Goal: Task Accomplishment & Management: Manage account settings

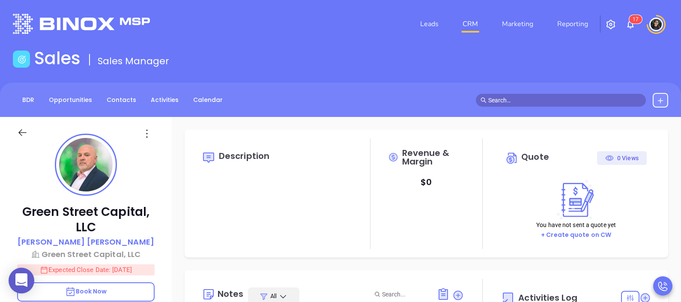
type input "[PERSON_NAME]"
click at [470, 30] on link "CRM" at bounding box center [470, 23] width 22 height 17
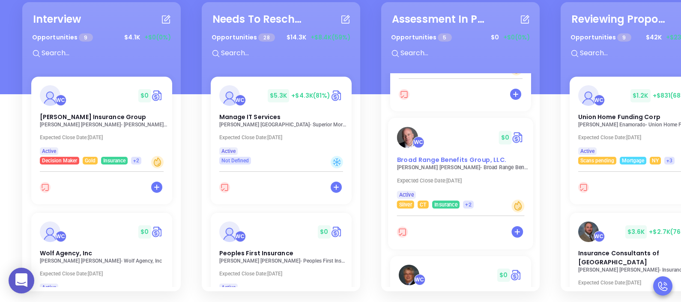
scroll to position [470, 0]
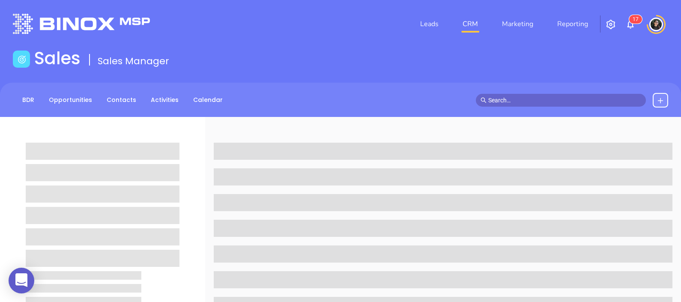
click at [473, 24] on link "CRM" at bounding box center [470, 23] width 22 height 17
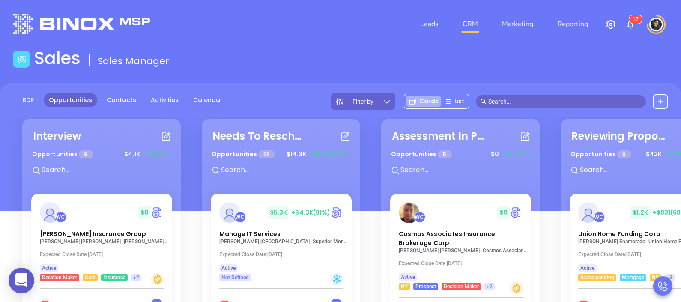
click at [541, 102] on input "text" at bounding box center [564, 101] width 153 height 9
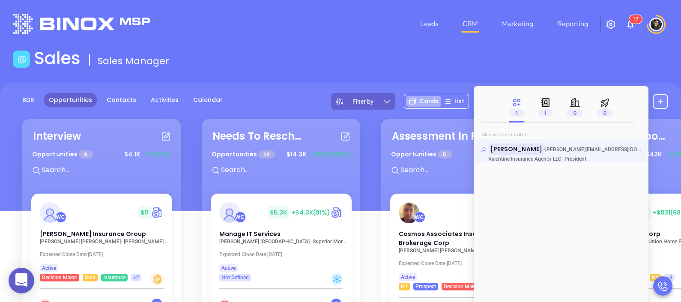
type input "keith valentine"
click at [514, 147] on mark "Keith Valentine" at bounding box center [516, 148] width 54 height 11
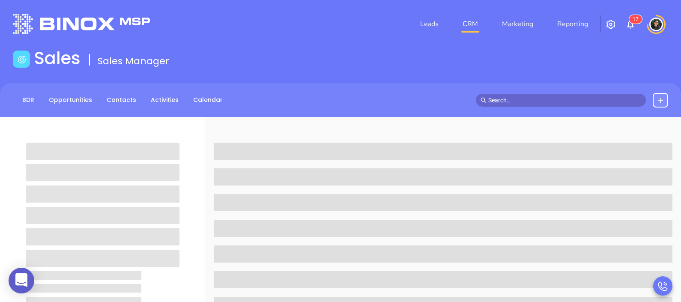
click at [430, 66] on div "Sales Sales Manager" at bounding box center [340, 60] width 665 height 24
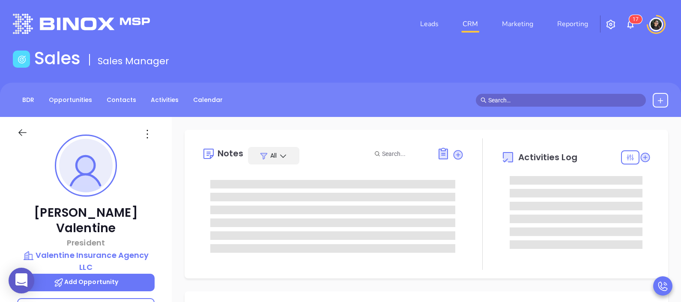
type input "08/22/2025"
type input "Wendy Hernandez"
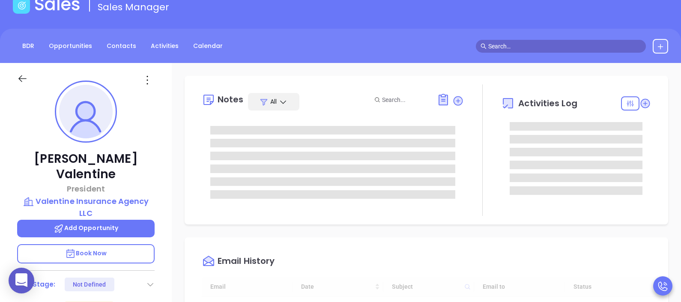
scroll to position [107, 0]
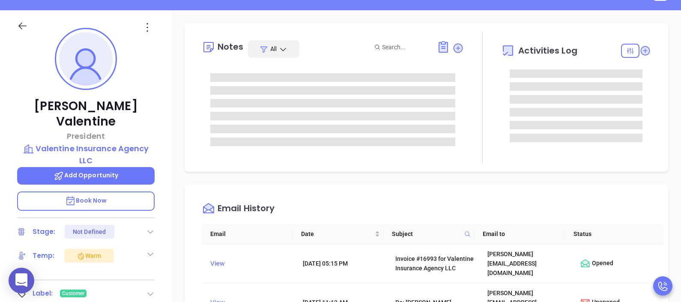
click at [105, 196] on span "Book Now" at bounding box center [86, 200] width 42 height 9
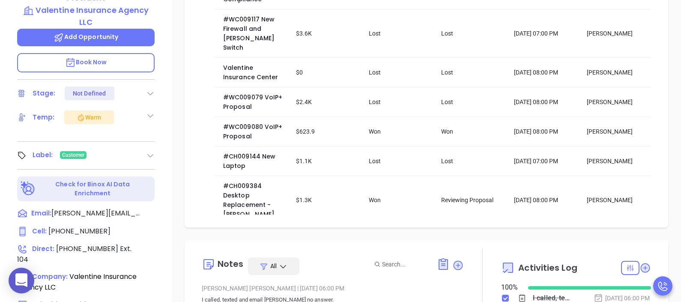
scroll to position [374, 0]
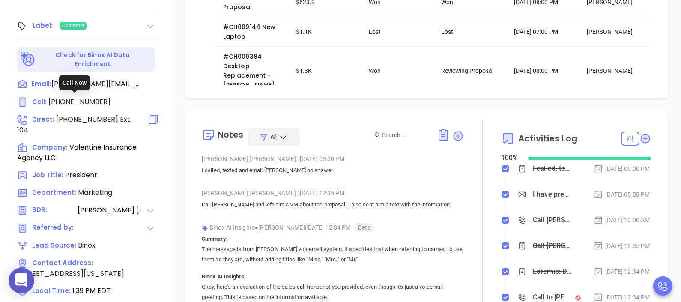
click at [82, 114] on span "(518) 943-3489" at bounding box center [87, 119] width 62 height 10
type input "(518) 943-3489"
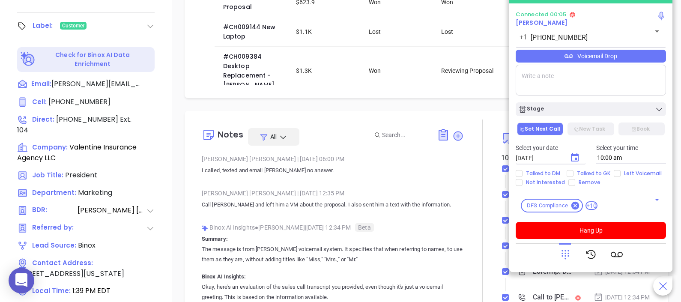
click at [563, 258] on icon at bounding box center [565, 254] width 12 height 12
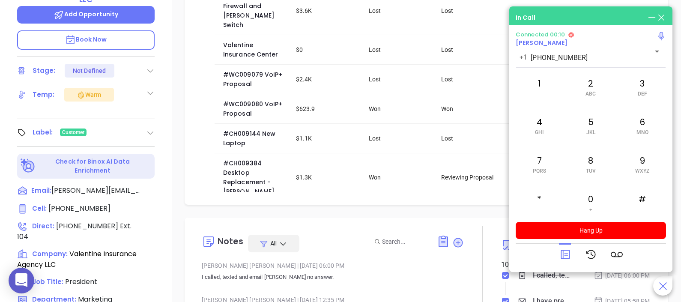
scroll to position [321, 0]
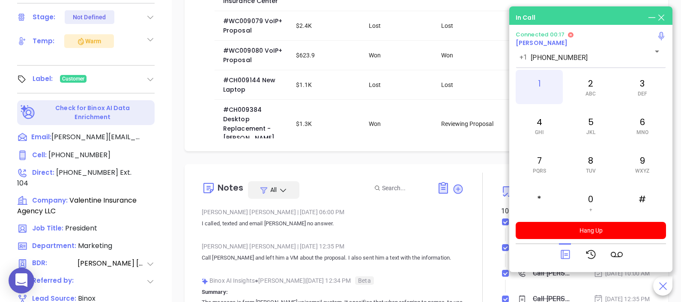
click at [539, 91] on span at bounding box center [539, 94] width 4 height 6
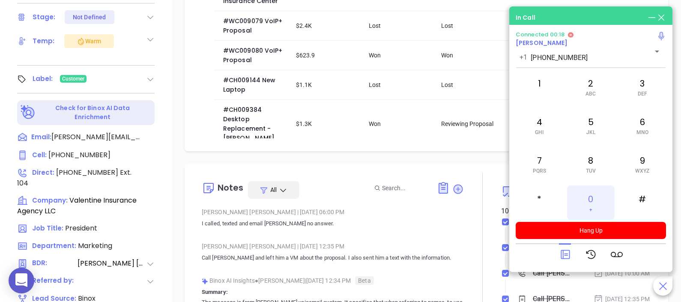
click at [591, 199] on div "0 +" at bounding box center [590, 202] width 47 height 34
click at [530, 128] on div "4 GHI" at bounding box center [538, 125] width 47 height 34
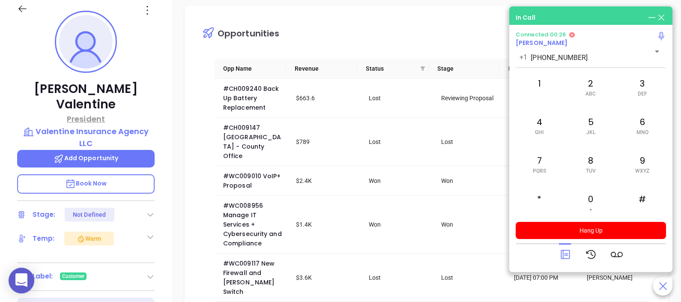
scroll to position [107, 0]
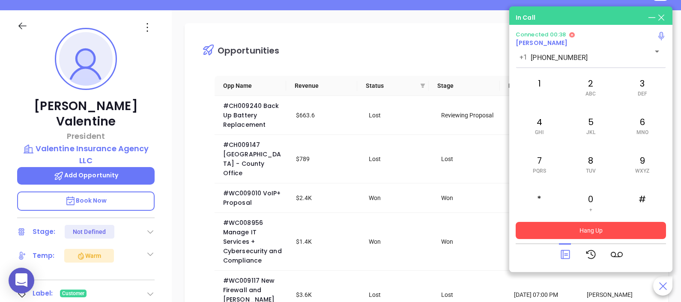
click at [580, 227] on button "Hang Up" at bounding box center [590, 230] width 150 height 17
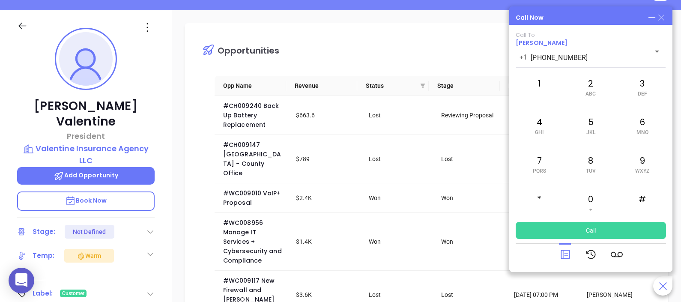
click at [662, 16] on icon at bounding box center [661, 18] width 6 height 6
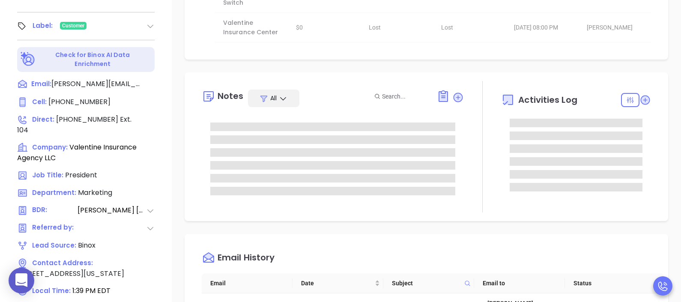
scroll to position [0, 0]
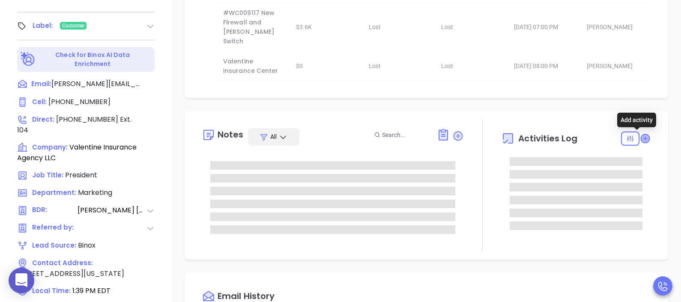
click at [640, 139] on icon at bounding box center [644, 138] width 9 height 9
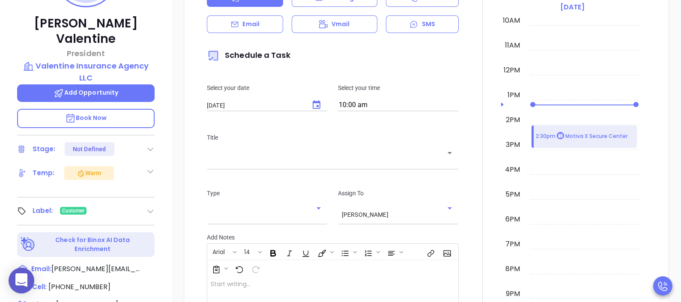
scroll to position [117, 0]
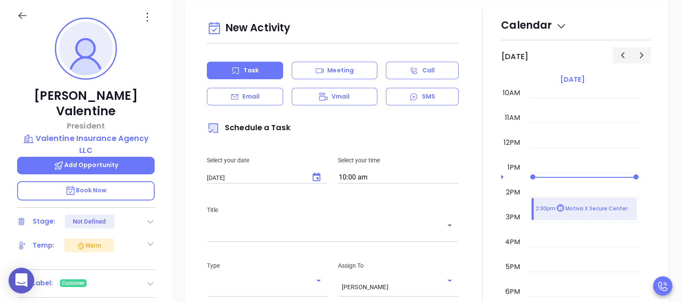
click at [297, 229] on input "text" at bounding box center [326, 231] width 231 height 8
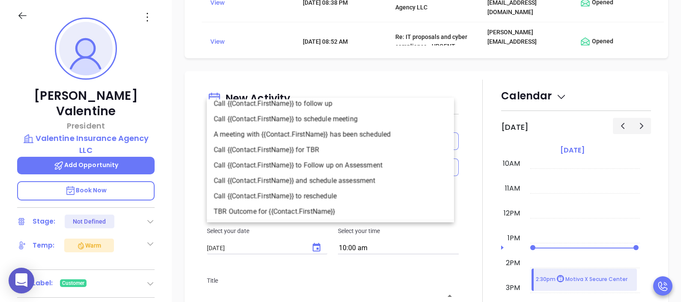
scroll to position [942, 0]
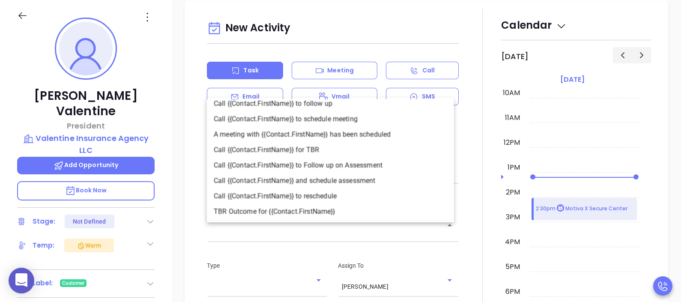
click at [354, 149] on li "Call {{Contact.FirstName}} for TBR" at bounding box center [330, 149] width 247 height 15
type input "Call Keith for TBR"
type input "Call"
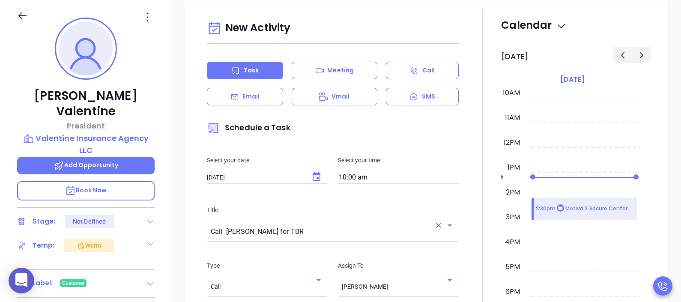
scroll to position [995, 0]
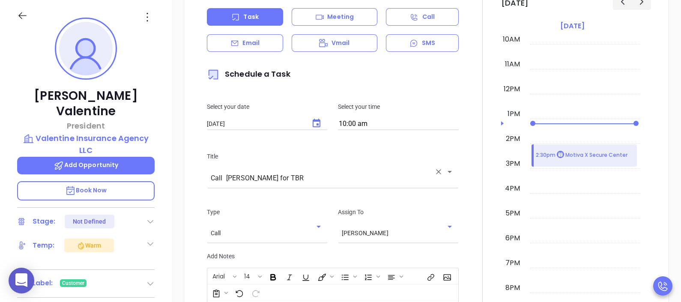
click at [354, 126] on input "10:00 am" at bounding box center [398, 124] width 121 height 12
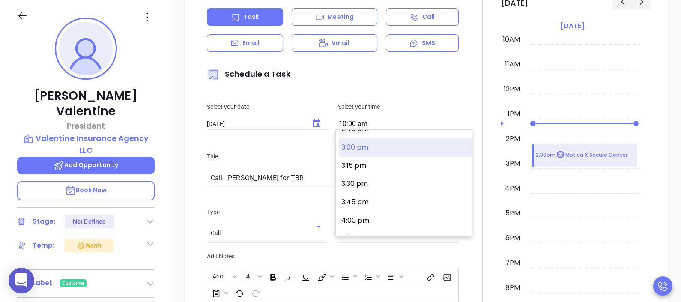
click at [371, 147] on button "3:00 pm" at bounding box center [405, 147] width 133 height 18
type input "3:00 pm"
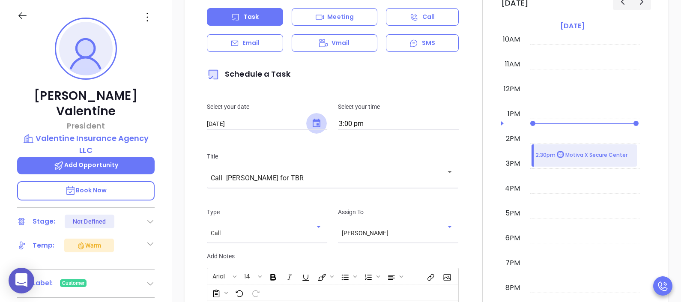
click at [311, 122] on icon "Choose date, selected date is Aug 22, 2025" at bounding box center [316, 123] width 10 height 10
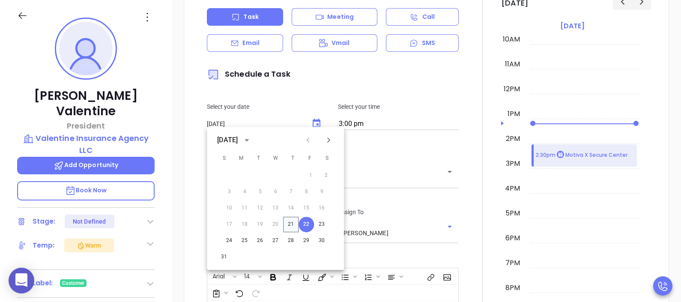
click at [291, 223] on button "21" at bounding box center [290, 224] width 15 height 15
type input "08/21/2025"
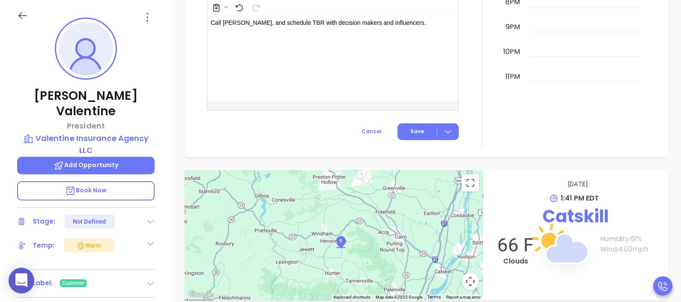
scroll to position [1286, 0]
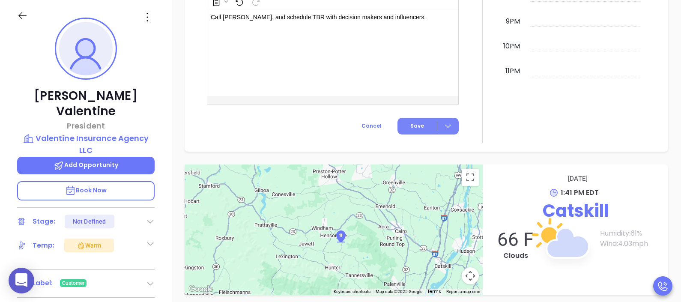
click at [426, 128] on button "Save" at bounding box center [427, 126] width 61 height 17
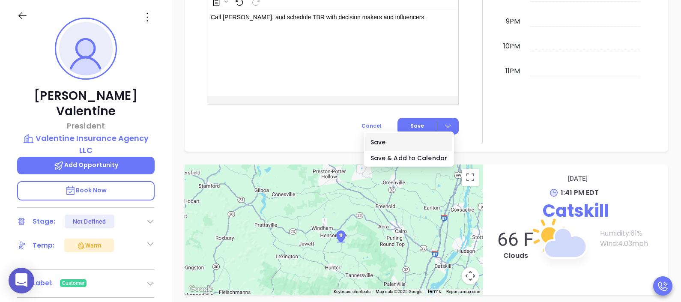
click at [407, 135] on li "Save" at bounding box center [408, 142] width 87 height 18
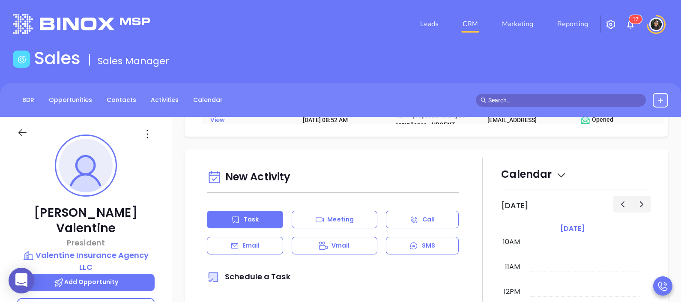
scroll to position [695, 0]
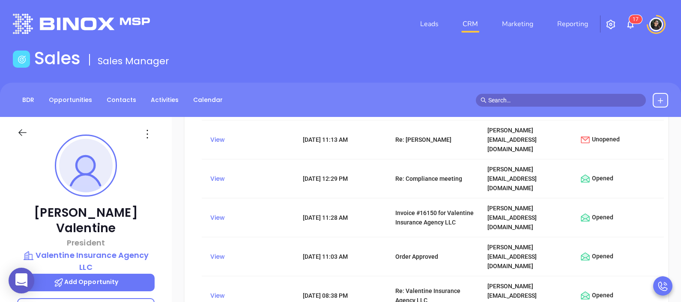
click at [471, 33] on nav "Leads CRM Marketing Reporting" at bounding box center [504, 24] width 192 height 31
click at [157, 106] on link "Activities" at bounding box center [165, 100] width 38 height 14
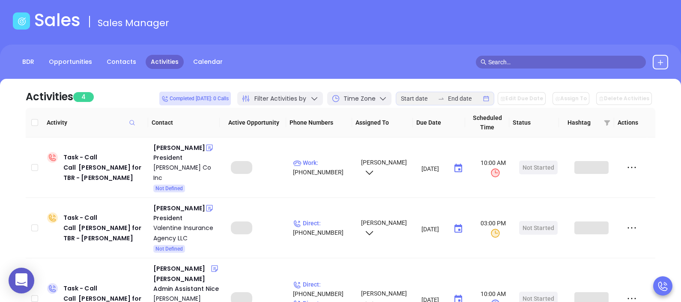
scroll to position [53, 0]
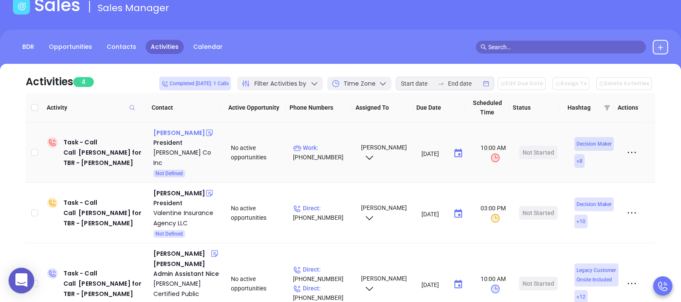
click at [177, 131] on div "Charles Vorbach" at bounding box center [179, 133] width 52 height 10
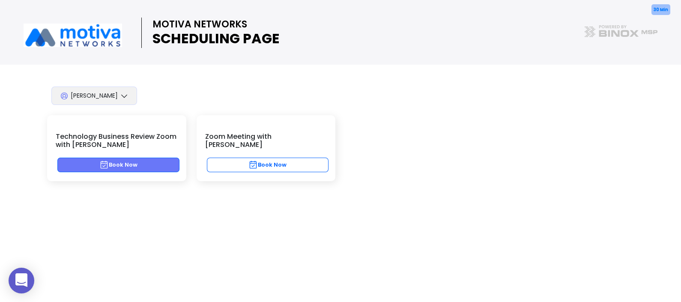
click at [122, 167] on button "Book Now" at bounding box center [118, 165] width 122 height 15
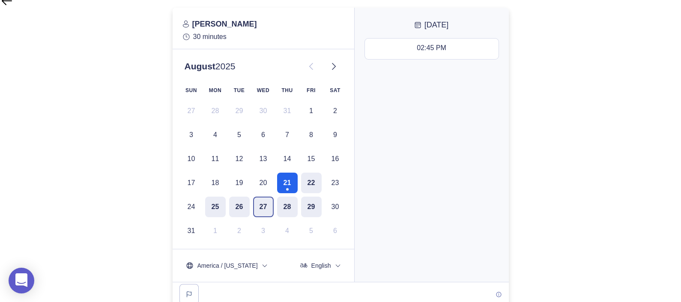
scroll to position [95, 0]
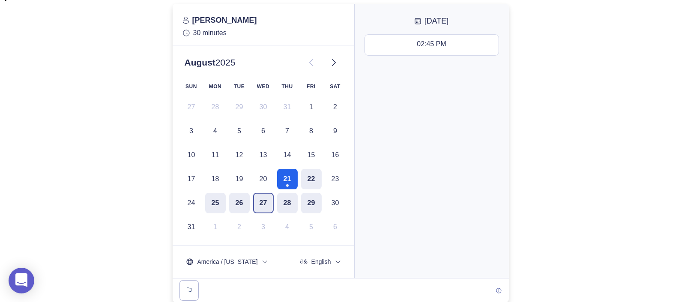
click at [262, 198] on button "27" at bounding box center [263, 203] width 21 height 21
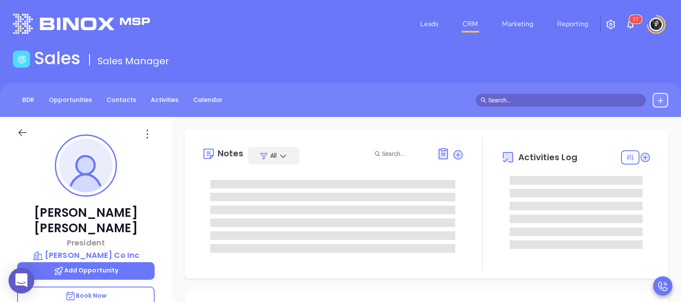
type input "[DATE]"
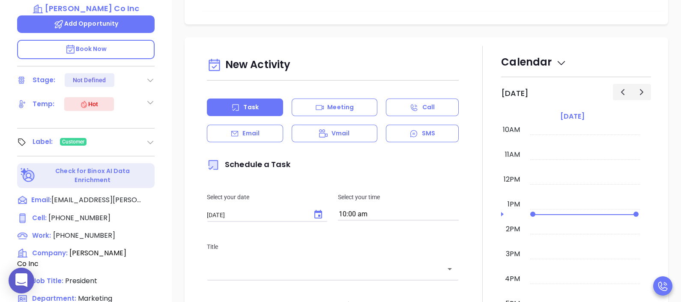
scroll to position [321, 0]
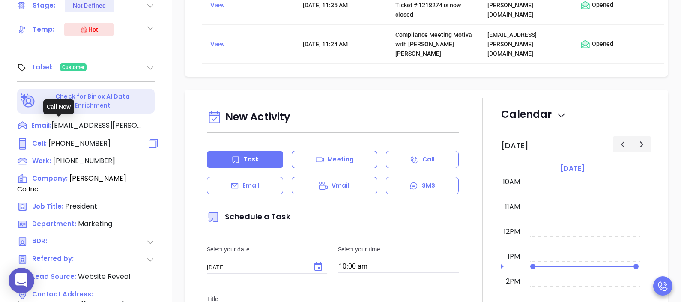
type input "[PERSON_NAME]"
click at [74, 138] on span "(917) 589-5908" at bounding box center [79, 143] width 62 height 10
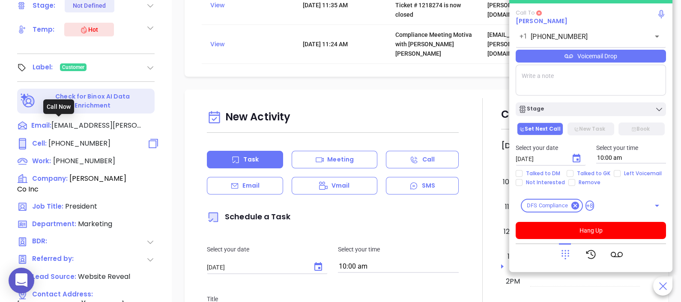
type input "(917) 589-5908"
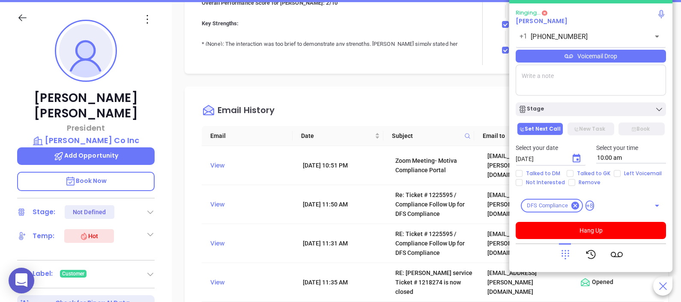
scroll to position [107, 0]
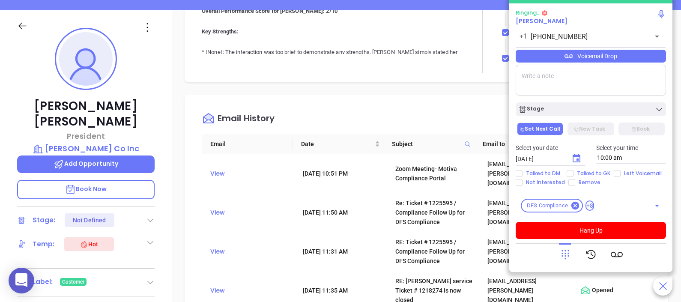
click at [109, 180] on p "Book Now" at bounding box center [85, 189] width 137 height 19
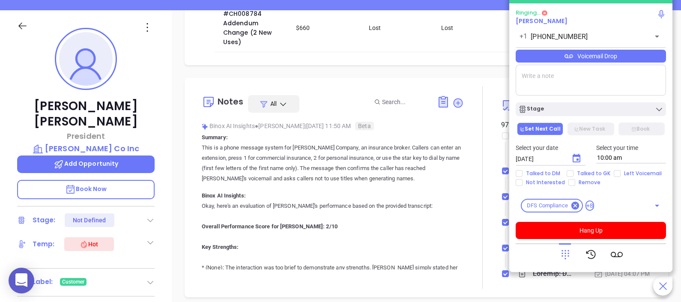
scroll to position [378, 0]
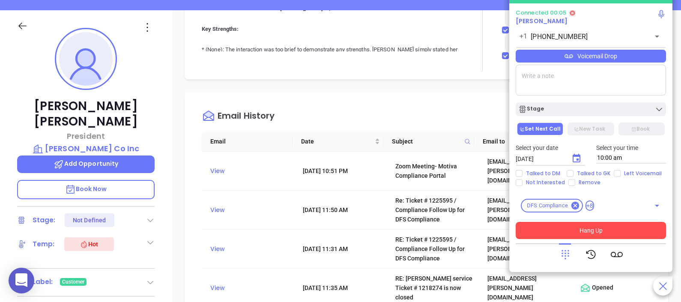
click at [630, 227] on button "Hang Up" at bounding box center [590, 230] width 150 height 17
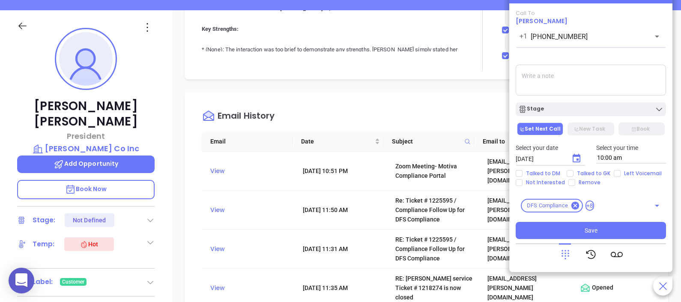
click at [444, 96] on div "Email History Email Date Subject Email to Status View Jun 27, 2024 | 10:51 PM Z…" at bounding box center [425, 225] width 483 height 267
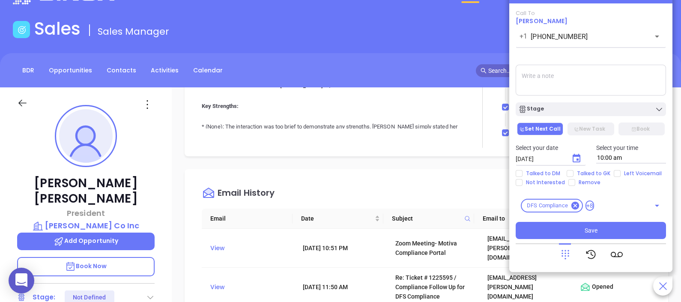
scroll to position [0, 0]
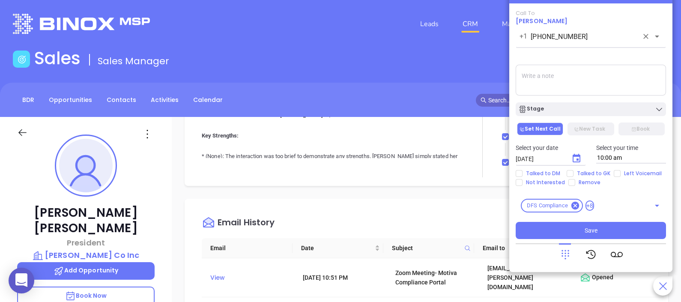
click at [643, 35] on icon "Clear" at bounding box center [645, 36] width 9 height 9
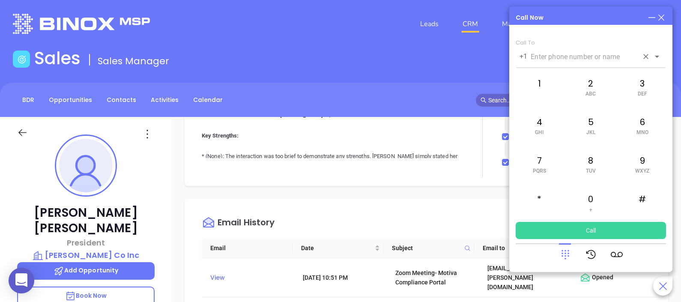
click at [657, 20] on icon at bounding box center [660, 17] width 9 height 9
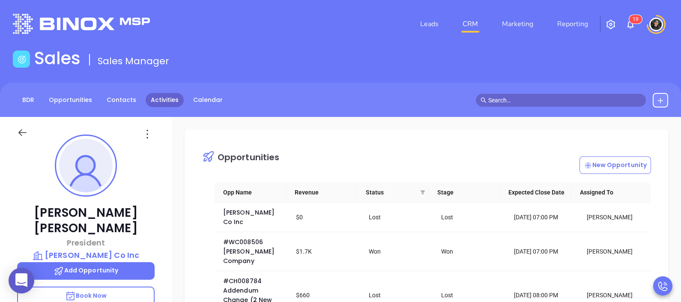
click at [154, 100] on link "Activities" at bounding box center [165, 100] width 38 height 14
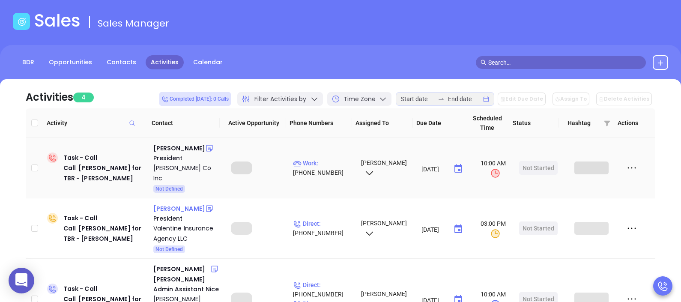
scroll to position [53, 0]
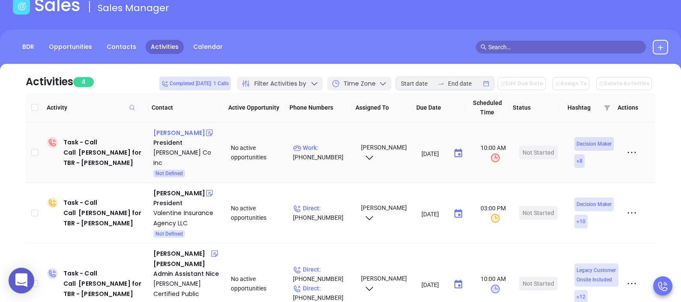
click at [178, 132] on div "[PERSON_NAME]" at bounding box center [179, 133] width 52 height 10
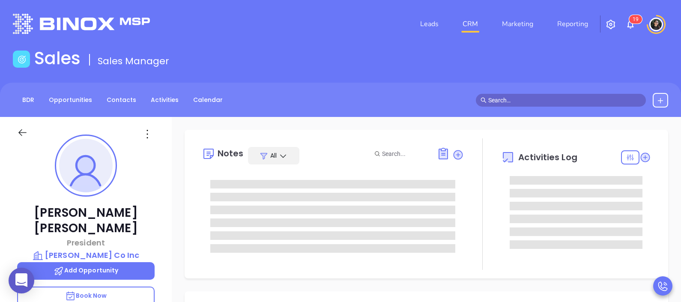
type input "[DATE]"
type input "[PERSON_NAME]"
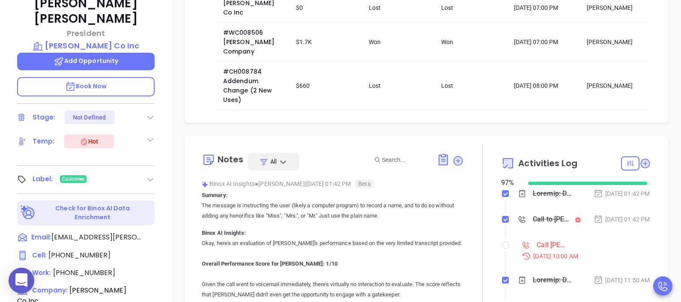
scroll to position [374, 0]
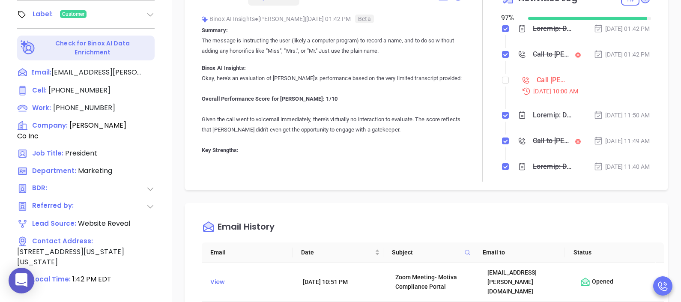
click at [536, 86] on div "Call [PERSON_NAME] for TBR - [PERSON_NAME]" at bounding box center [550, 80] width 28 height 13
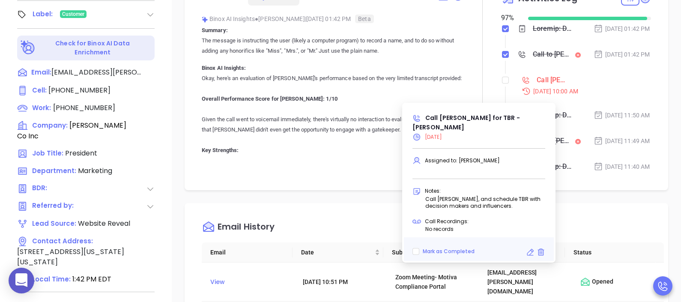
click at [529, 248] on icon at bounding box center [530, 252] width 9 height 9
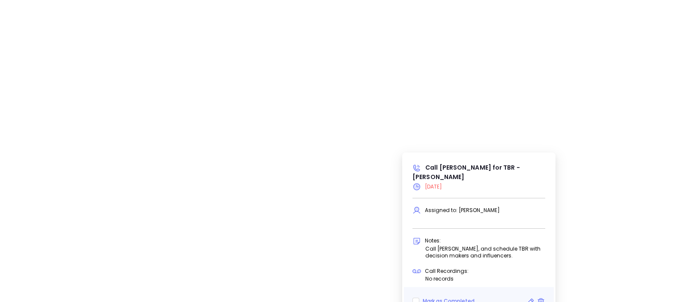
scroll to position [270, 0]
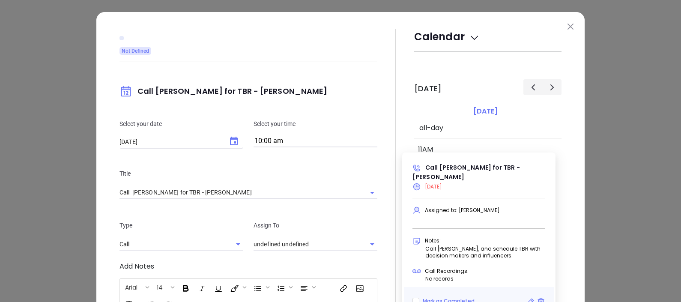
type input "Wendy Hernandez"
click at [229, 140] on icon "Choose date, selected date is Aug 20, 2025" at bounding box center [234, 141] width 10 height 10
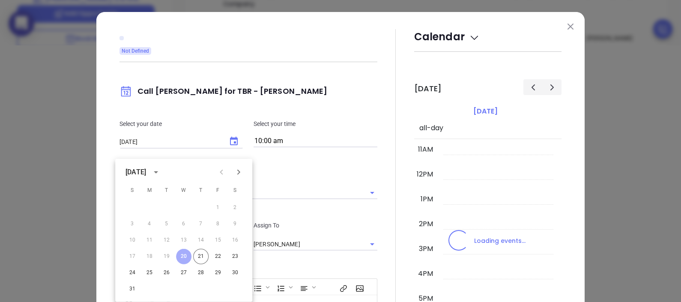
scroll to position [0, 0]
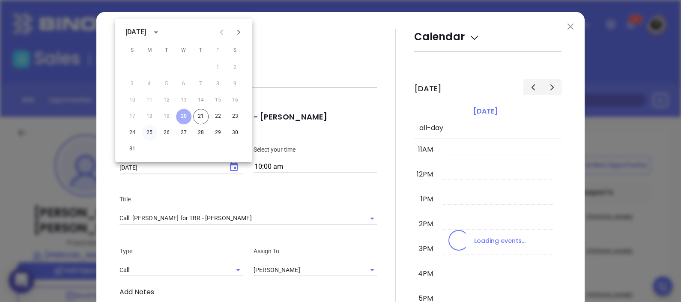
click at [152, 134] on button "25" at bounding box center [149, 132] width 15 height 15
type input "08/25/2025"
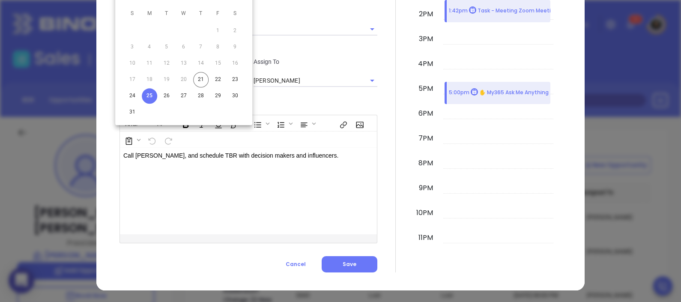
click at [347, 268] on div "Charles Vorbach John L Vorbach Co Inc Customer Call Charles for TBR - Charles V…" at bounding box center [248, 56] width 258 height 432
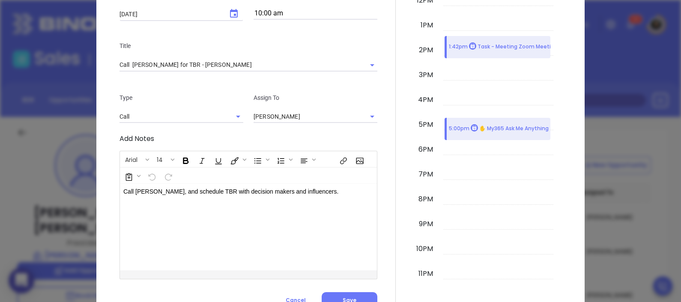
scroll to position [189, 0]
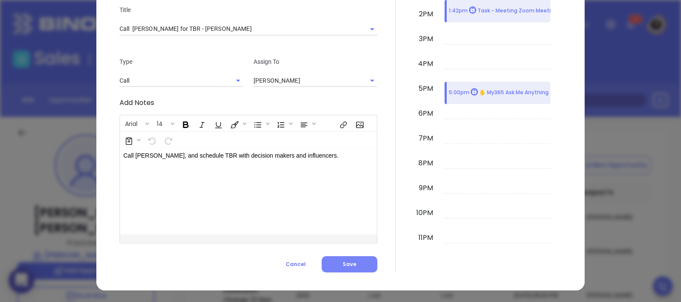
click at [348, 256] on button "Save" at bounding box center [349, 264] width 56 height 16
